Goal: Book appointment/travel/reservation

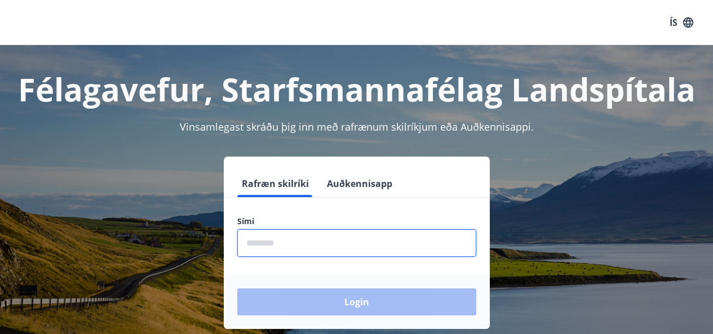
click at [360, 231] on input "phone" at bounding box center [356, 244] width 239 height 28
type input "********"
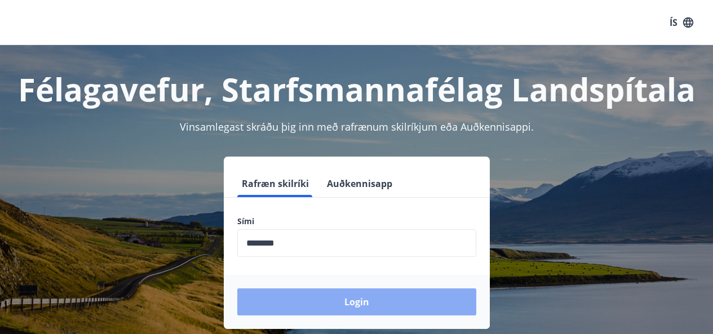
click at [352, 297] on button "Login" at bounding box center [356, 302] width 239 height 27
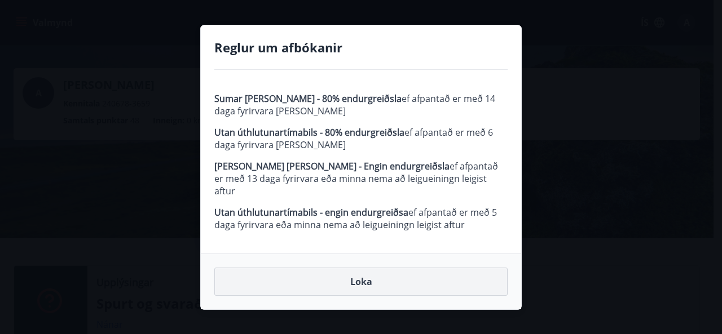
click at [359, 281] on button "Loka" at bounding box center [360, 282] width 293 height 28
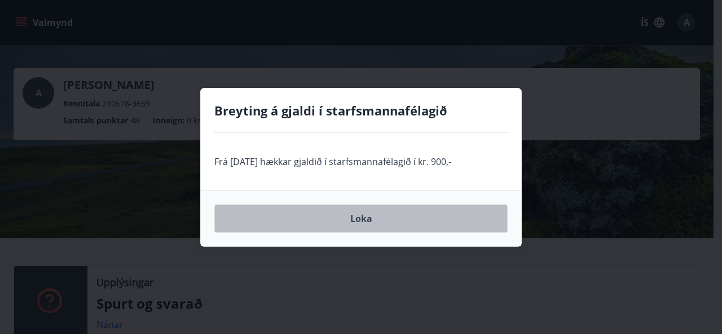
click at [377, 224] on button "Loka" at bounding box center [360, 219] width 293 height 28
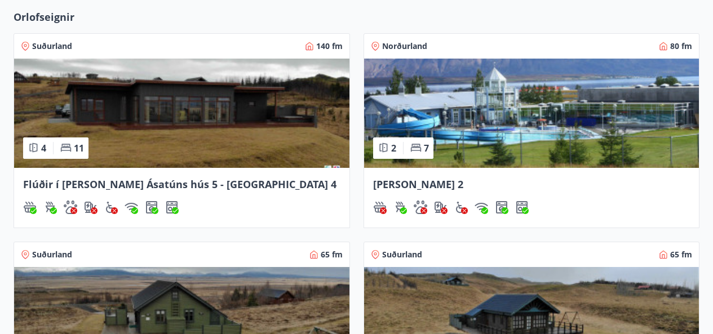
scroll to position [338, 0]
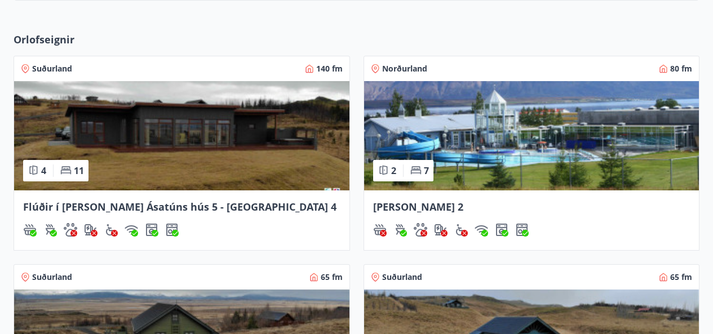
click at [178, 158] on img at bounding box center [182, 135] width 336 height 109
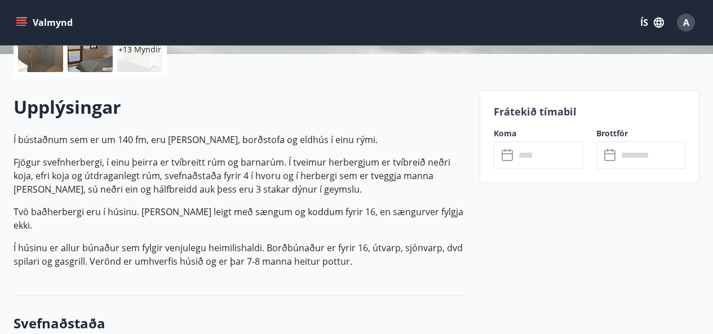
scroll to position [271, 0]
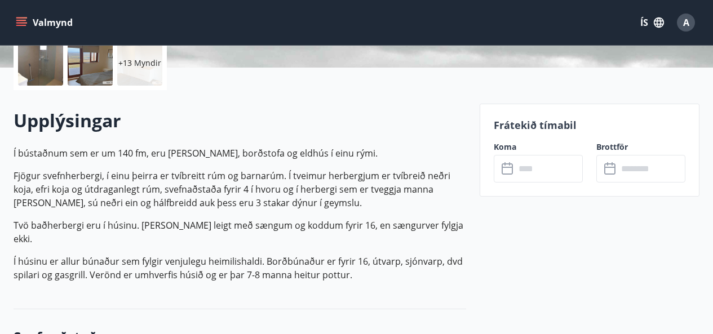
click at [522, 174] on input "text" at bounding box center [549, 169] width 68 height 28
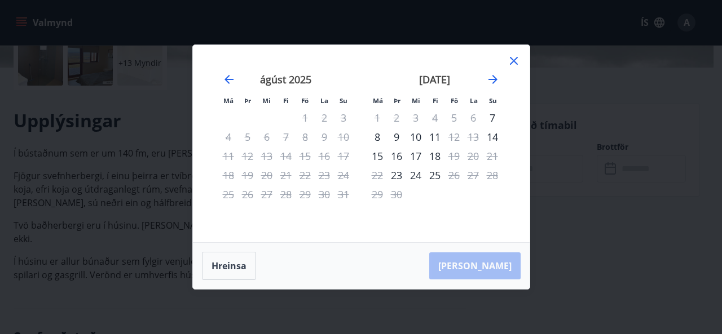
click at [515, 61] on icon at bounding box center [514, 61] width 14 height 14
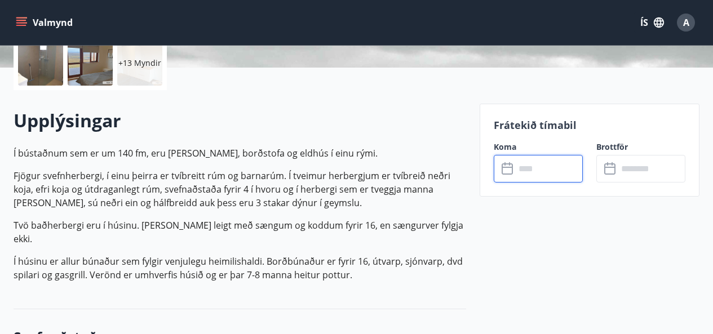
click at [539, 183] on div "Frátekið tímabil Koma ​ ​ Brottför ​ ​" at bounding box center [590, 150] width 220 height 93
click at [540, 177] on input "text" at bounding box center [549, 169] width 68 height 28
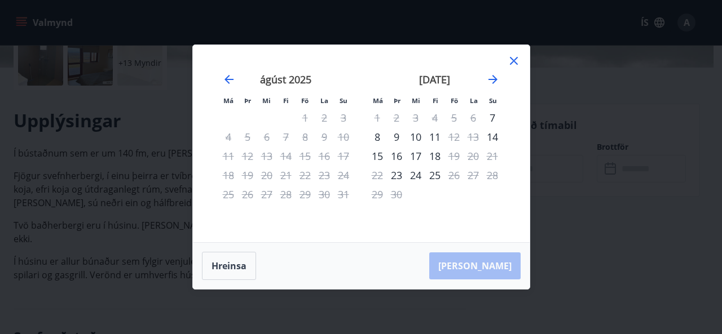
click at [515, 61] on icon at bounding box center [514, 61] width 14 height 14
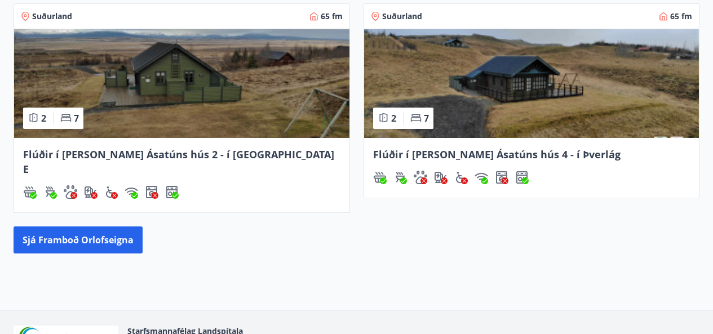
scroll to position [607, 0]
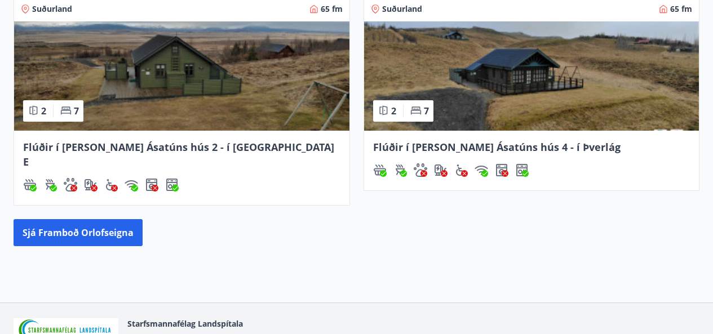
click at [229, 102] on img at bounding box center [182, 75] width 336 height 109
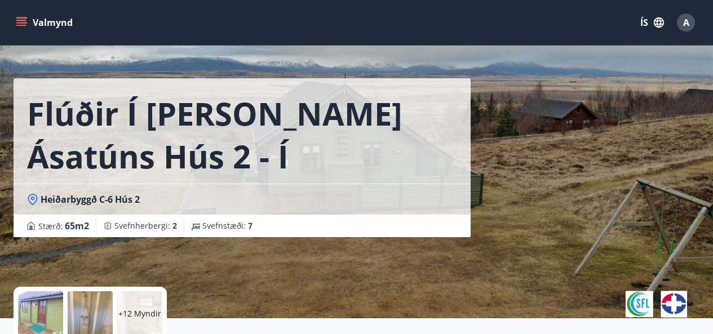
scroll to position [23, 0]
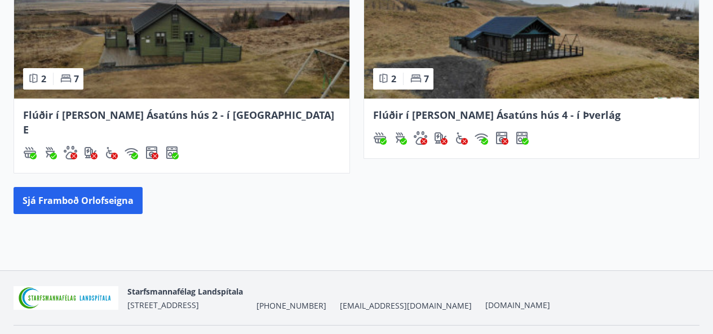
scroll to position [655, 0]
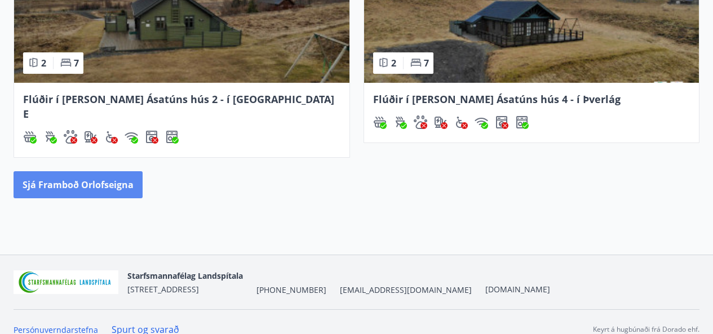
click at [98, 177] on button "Sjá framboð orlofseigna" at bounding box center [78, 184] width 129 height 27
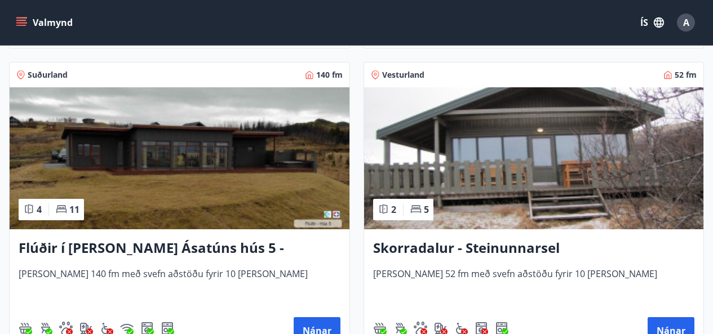
scroll to position [1083, 0]
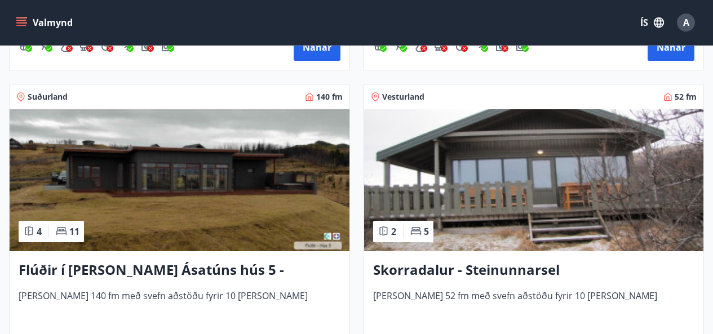
click at [167, 270] on h3 "Flúðir í [PERSON_NAME] Ásatúns hús 5 - [GEOGRAPHIC_DATA] 4" at bounding box center [180, 271] width 322 height 20
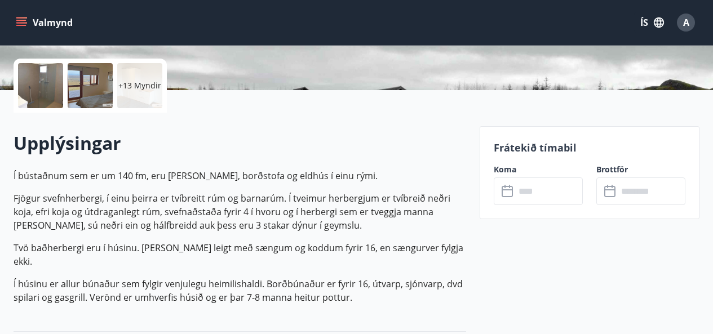
scroll to position [271, 0]
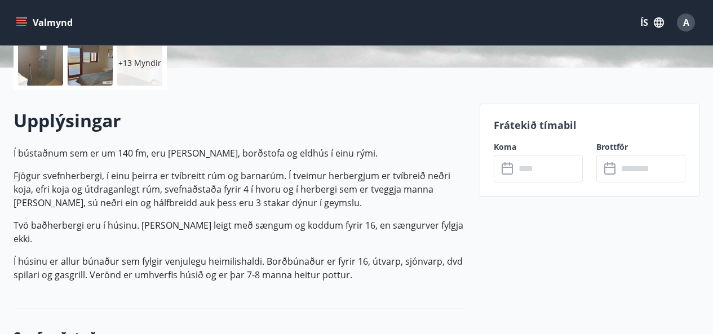
click at [509, 181] on div "​ ​" at bounding box center [538, 169] width 89 height 28
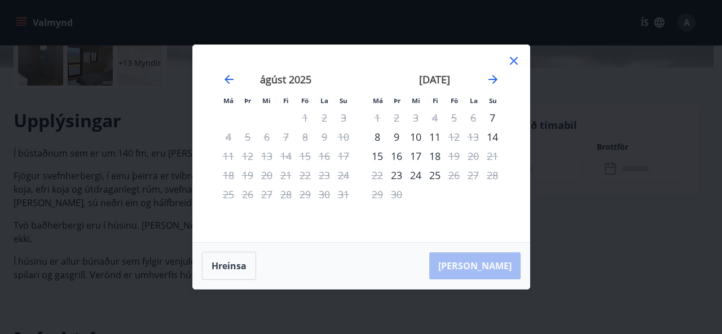
click at [516, 63] on icon at bounding box center [514, 61] width 14 height 14
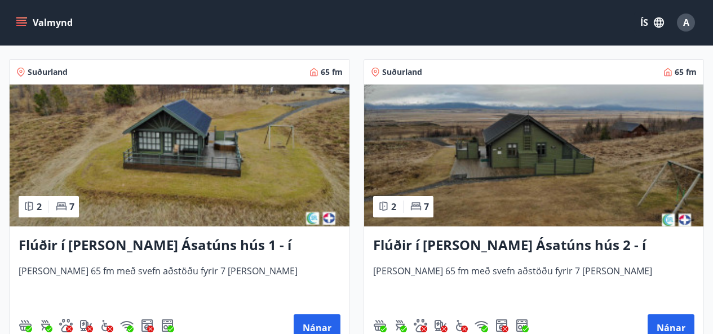
scroll to position [519, 0]
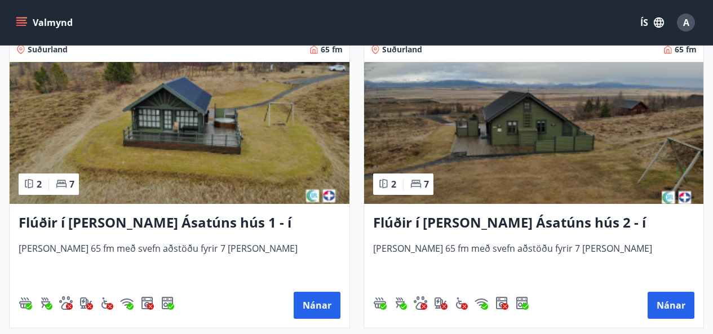
click at [534, 157] on img at bounding box center [534, 133] width 340 height 142
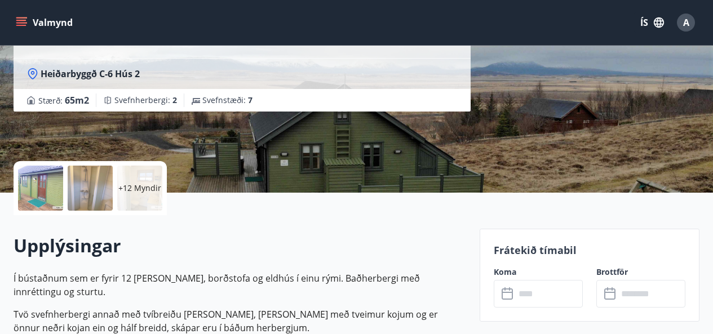
scroll to position [203, 0]
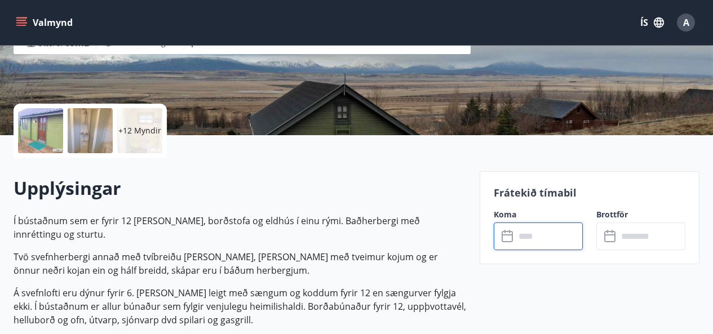
click at [540, 242] on input "text" at bounding box center [549, 237] width 68 height 28
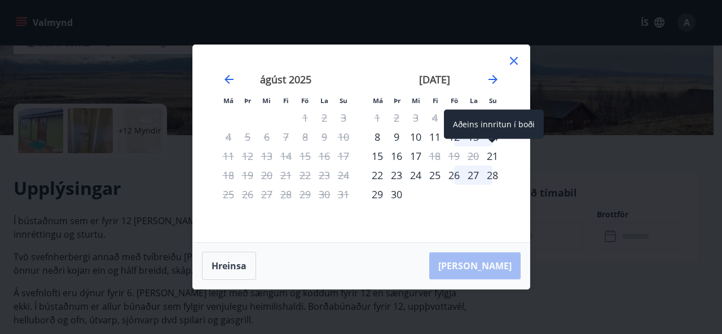
click at [492, 153] on div "21" at bounding box center [492, 156] width 19 height 19
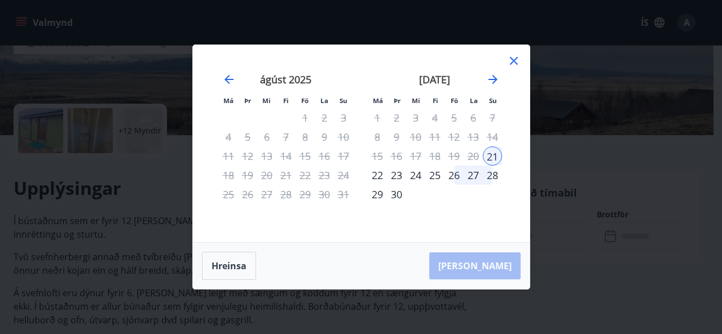
click at [474, 178] on div "27" at bounding box center [473, 175] width 19 height 19
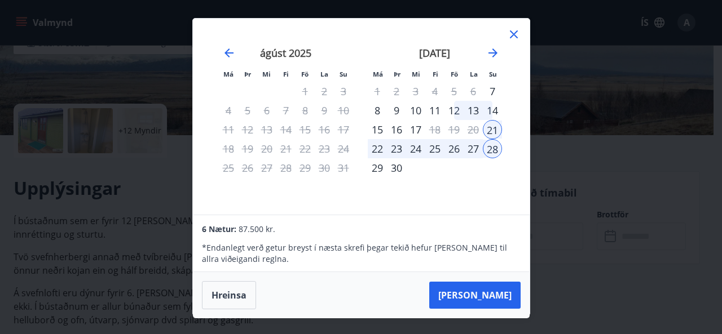
click at [471, 145] on div "27" at bounding box center [473, 148] width 19 height 19
click at [512, 32] on icon at bounding box center [514, 34] width 8 height 8
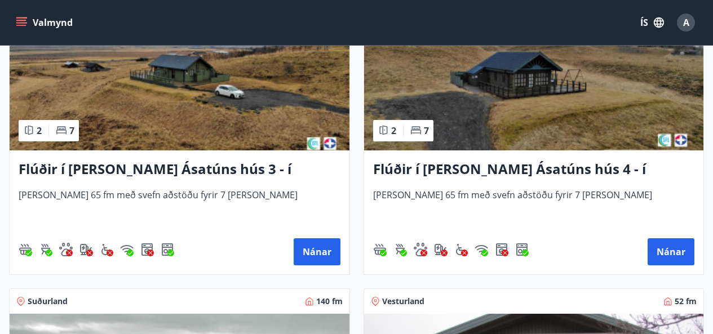
scroll to position [880, 0]
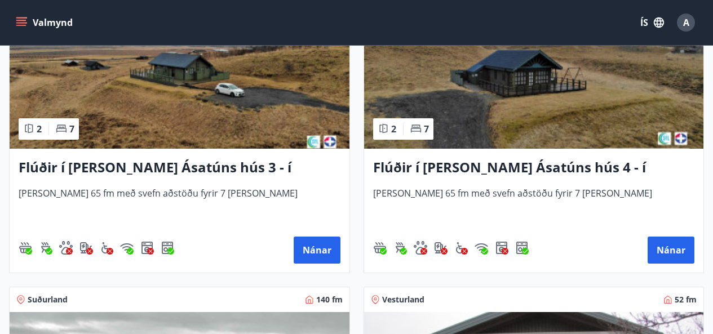
click at [217, 91] on img at bounding box center [180, 78] width 340 height 142
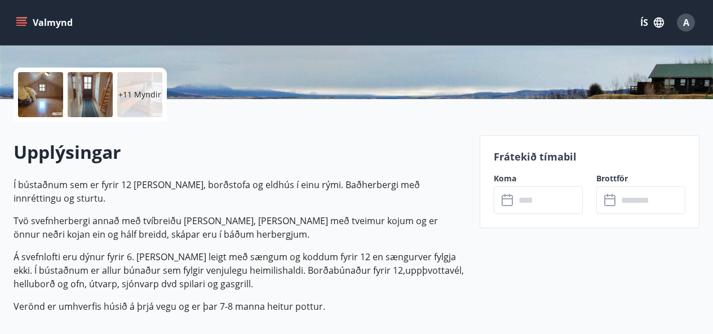
scroll to position [248, 0]
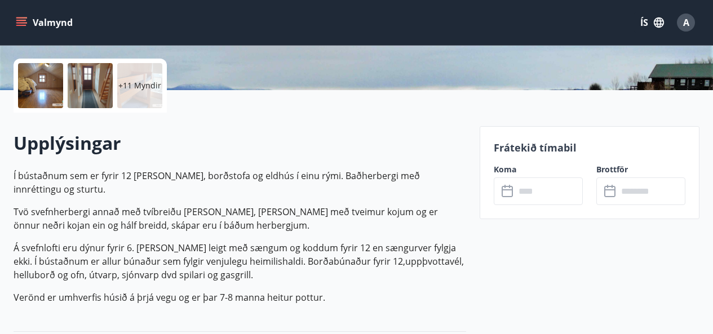
click at [570, 189] on input "text" at bounding box center [549, 192] width 68 height 28
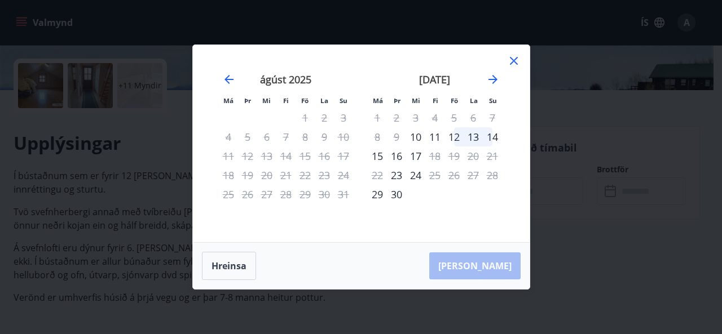
click at [514, 62] on icon at bounding box center [514, 61] width 14 height 14
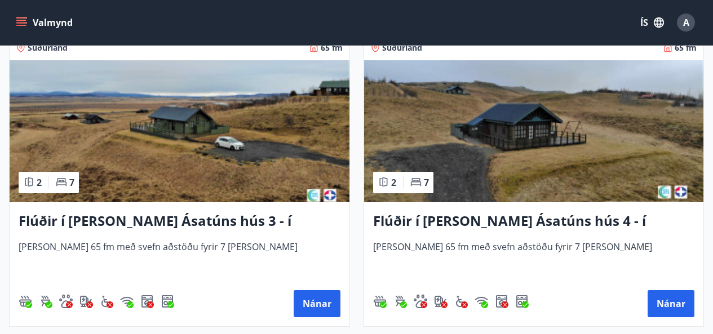
scroll to position [857, 0]
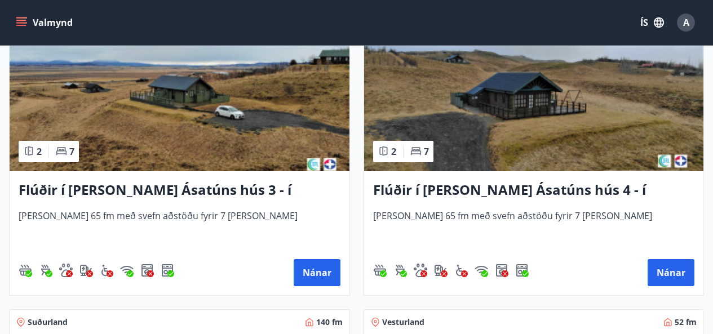
click at [386, 109] on img at bounding box center [534, 100] width 340 height 142
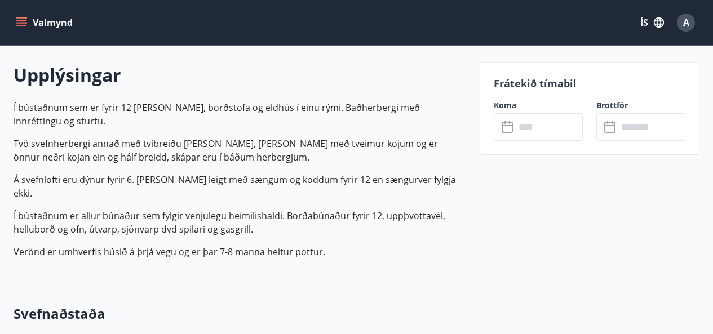
scroll to position [338, 0]
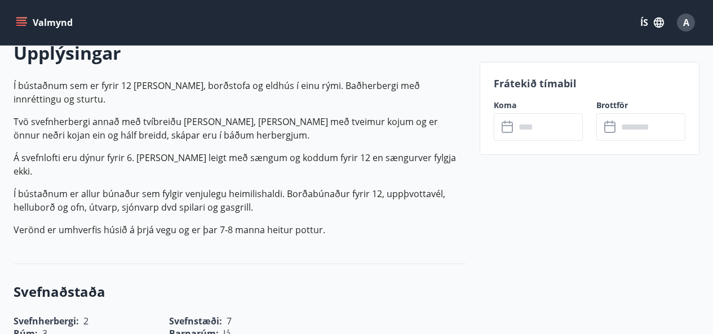
click at [526, 124] on input "text" at bounding box center [549, 127] width 68 height 28
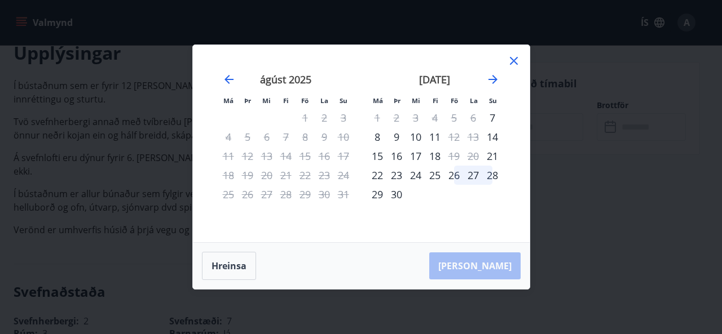
click at [515, 58] on icon at bounding box center [514, 61] width 14 height 14
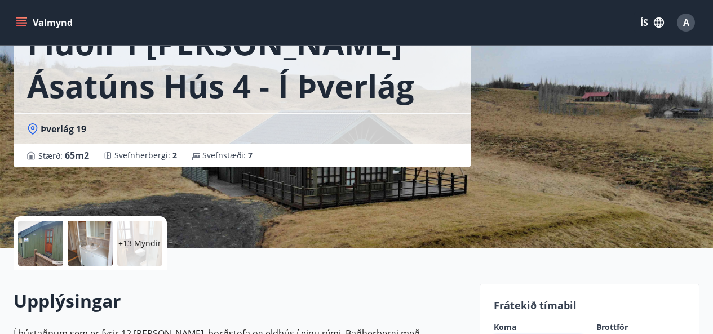
scroll to position [0, 0]
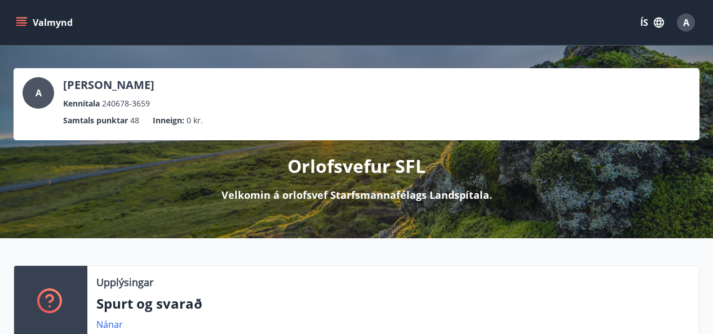
click at [29, 19] on button "Valmynd" at bounding box center [46, 22] width 64 height 20
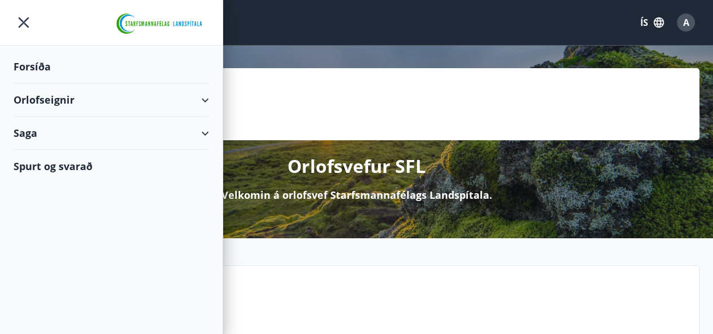
click at [51, 102] on div "Orlofseignir" at bounding box center [112, 99] width 196 height 33
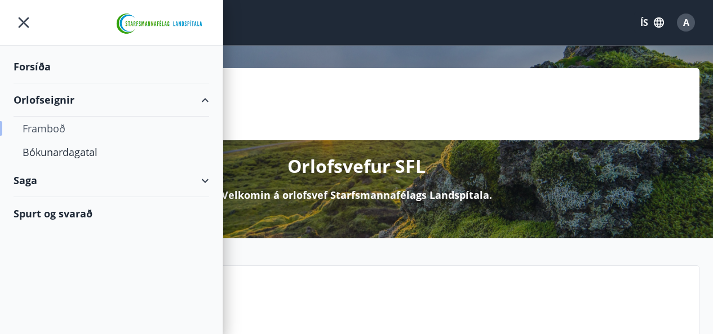
click at [48, 126] on div "Framboð" at bounding box center [112, 129] width 178 height 24
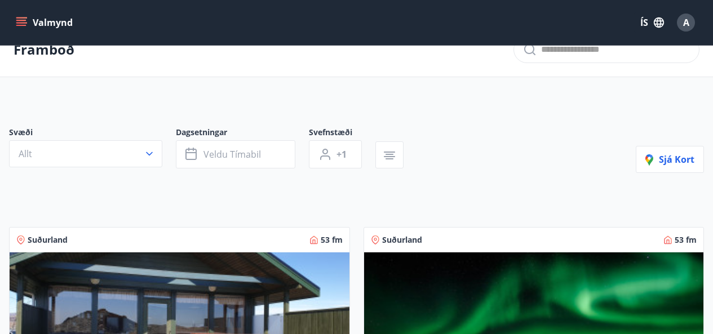
scroll to position [68, 0]
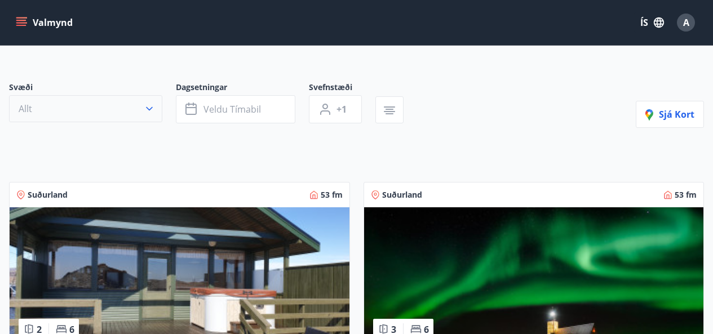
click at [85, 113] on button "Allt" at bounding box center [85, 108] width 153 height 27
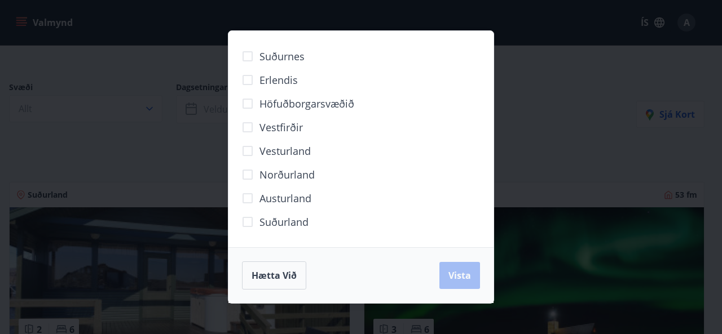
click at [280, 219] on span "Suðurland" at bounding box center [283, 222] width 49 height 15
click at [465, 277] on span "Vista" at bounding box center [459, 276] width 23 height 12
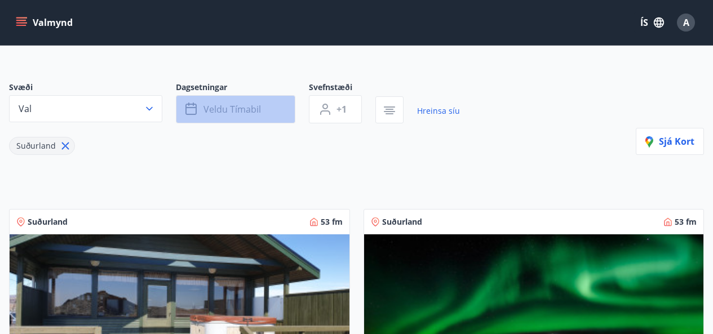
click at [269, 104] on button "Veldu tímabil" at bounding box center [236, 109] width 120 height 28
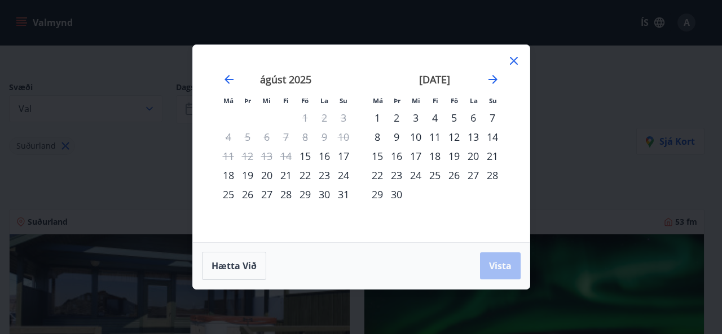
click at [474, 153] on div "20" at bounding box center [473, 156] width 19 height 19
click at [472, 175] on div "27" at bounding box center [473, 175] width 19 height 19
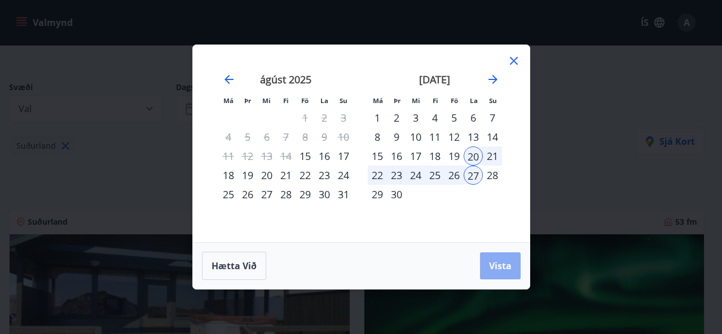
click at [497, 261] on span "Vista" at bounding box center [500, 266] width 23 height 12
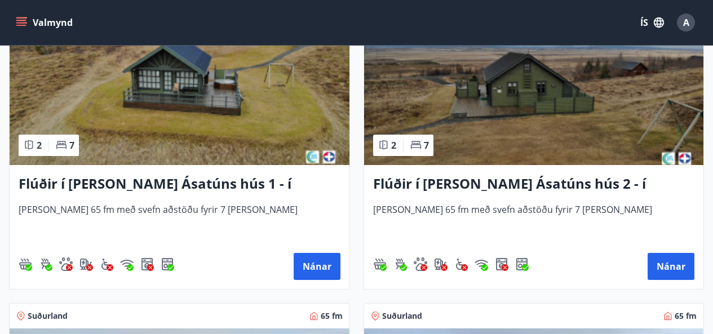
scroll to position [586, 0]
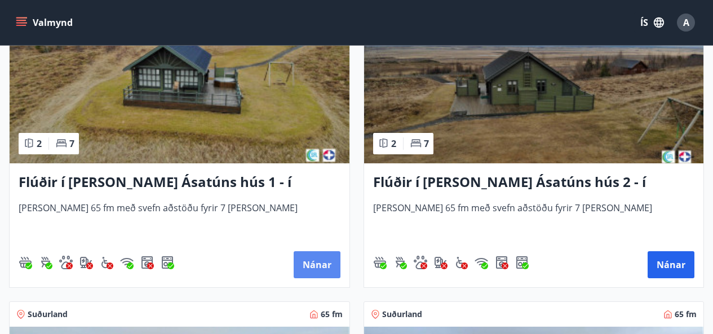
click at [316, 270] on button "Nánar" at bounding box center [317, 265] width 47 height 27
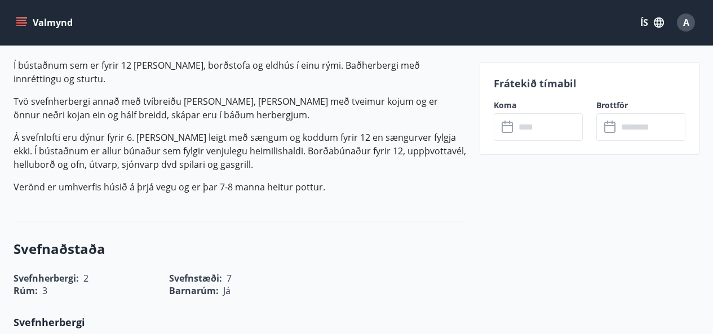
scroll to position [361, 0]
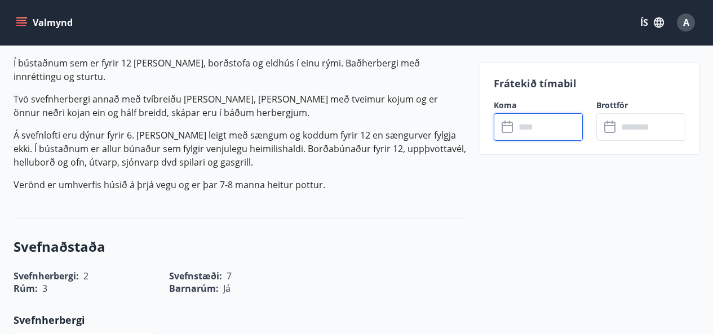
click at [516, 133] on input "text" at bounding box center [549, 127] width 68 height 28
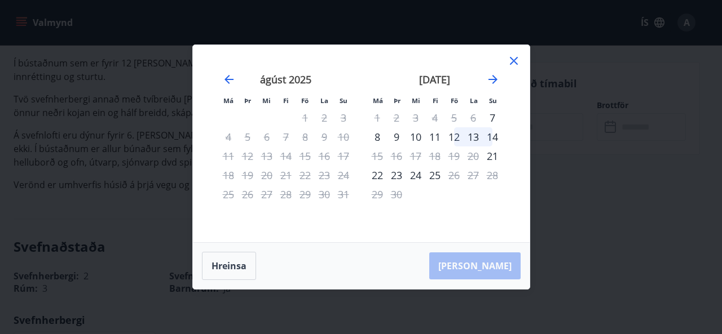
click at [514, 60] on icon at bounding box center [514, 61] width 8 height 8
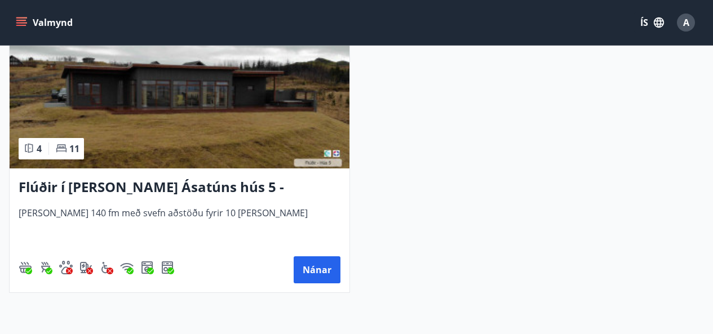
scroll to position [1219, 0]
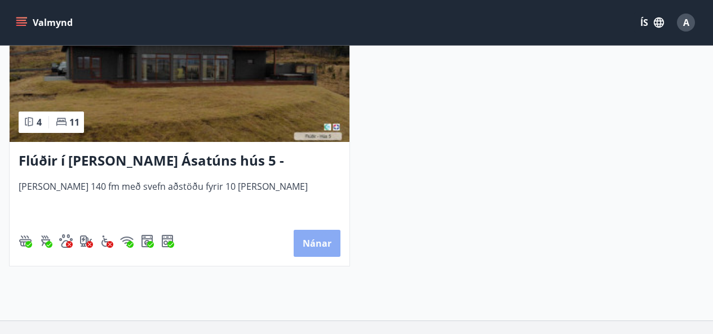
click at [313, 239] on button "Nánar" at bounding box center [317, 243] width 47 height 27
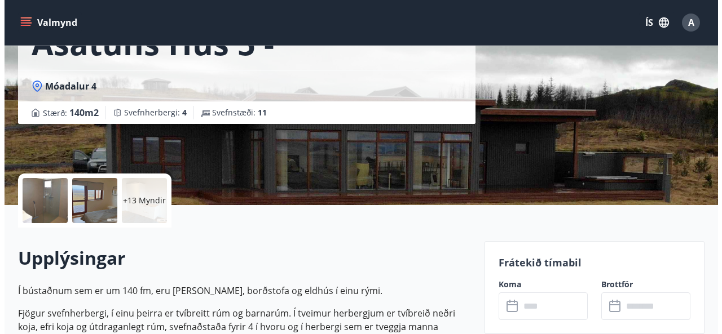
scroll to position [248, 0]
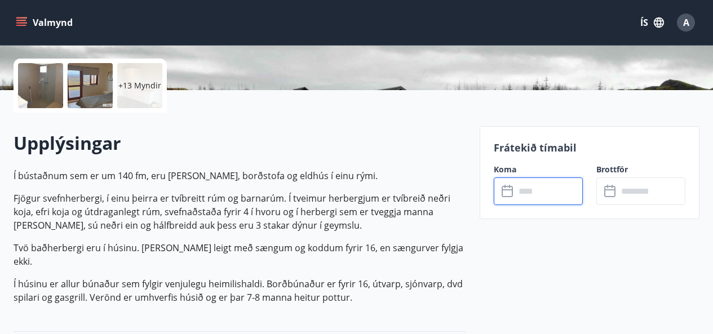
click at [537, 191] on input "text" at bounding box center [549, 192] width 68 height 28
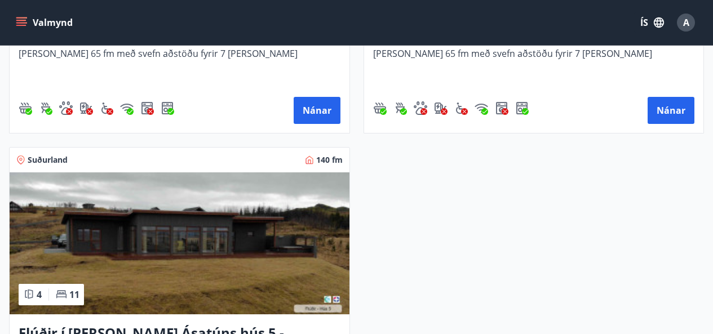
scroll to position [1038, 0]
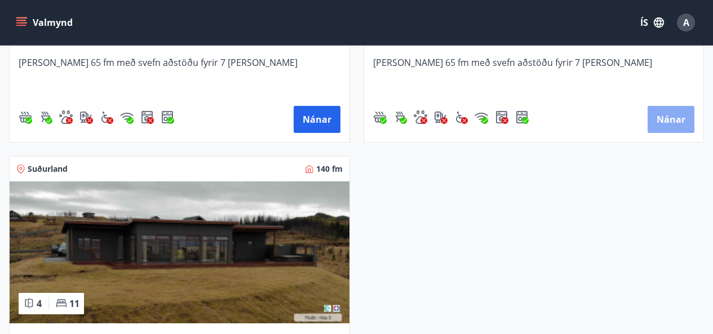
click at [683, 109] on button "Nánar" at bounding box center [671, 119] width 47 height 27
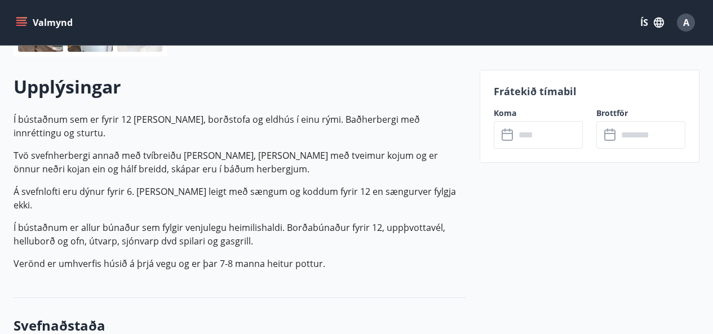
scroll to position [316, 0]
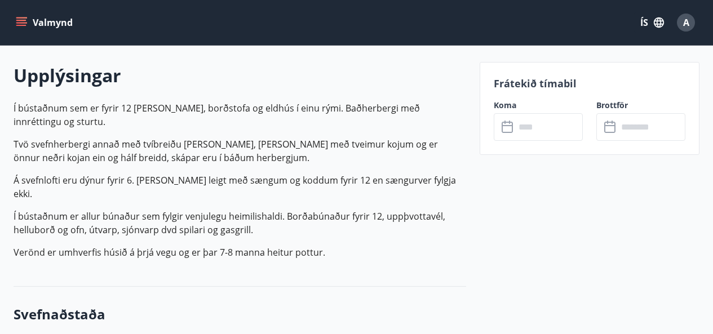
click at [548, 136] on input "text" at bounding box center [549, 127] width 68 height 28
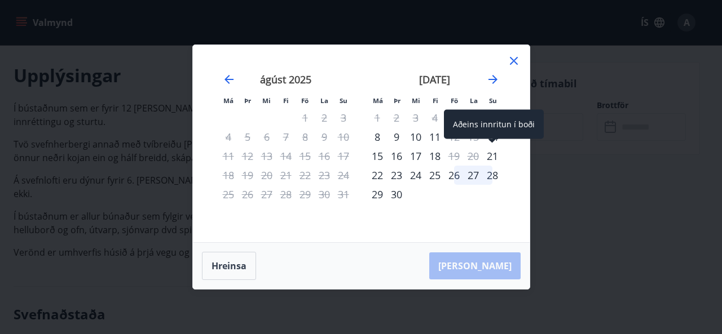
click at [492, 158] on div "21" at bounding box center [492, 156] width 19 height 19
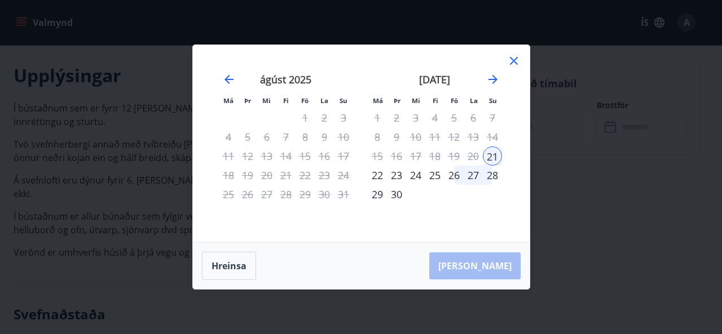
click at [475, 175] on div "27" at bounding box center [473, 175] width 19 height 19
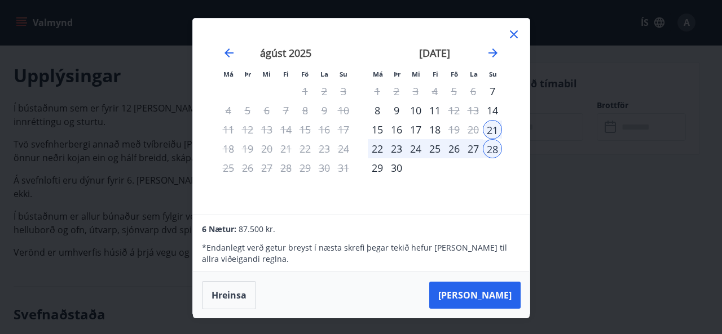
click at [477, 147] on div "27" at bounding box center [473, 148] width 19 height 19
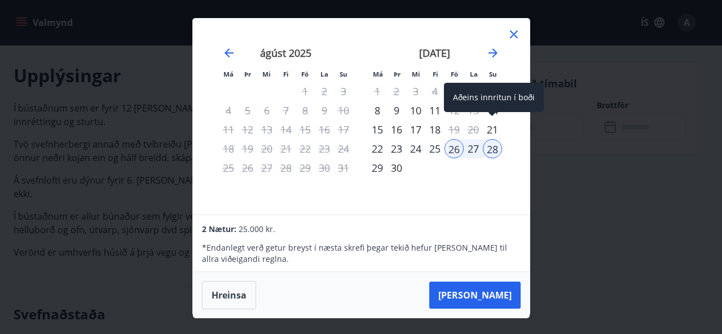
click at [486, 134] on div "21" at bounding box center [492, 129] width 19 height 19
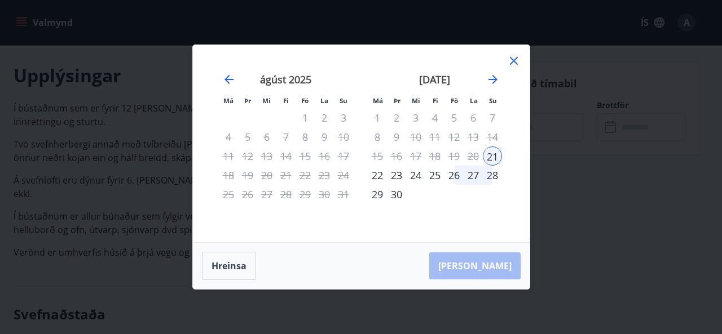
click at [473, 175] on div "27" at bounding box center [473, 175] width 19 height 19
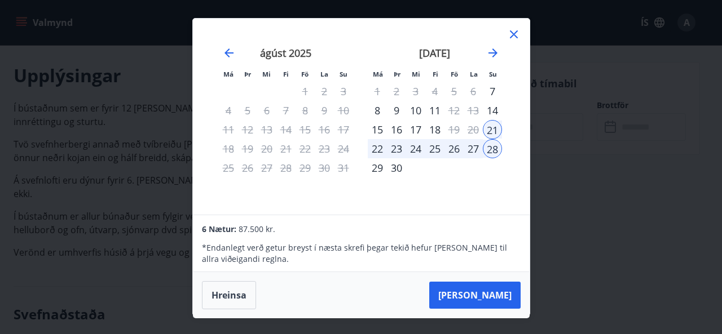
click at [514, 33] on icon at bounding box center [514, 34] width 8 height 8
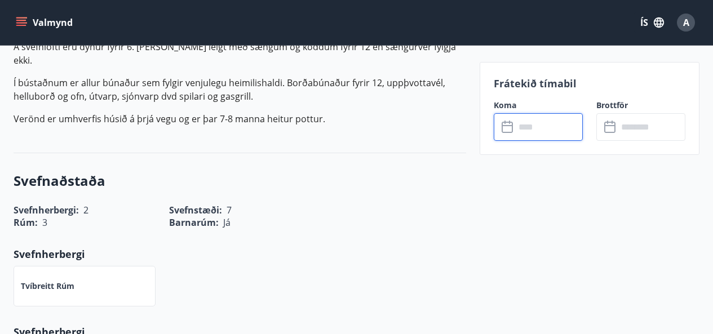
scroll to position [496, 0]
